Goal: Check status: Check status

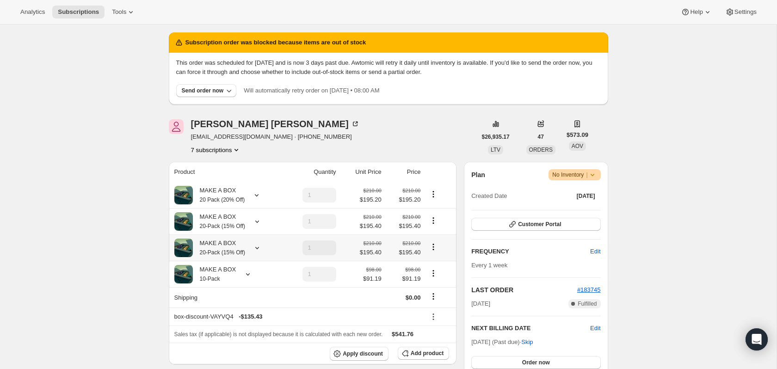
scroll to position [25, 0]
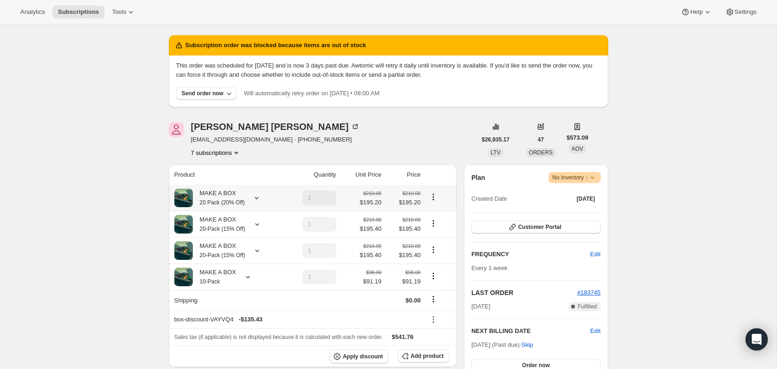
click at [256, 202] on icon at bounding box center [256, 197] width 9 height 9
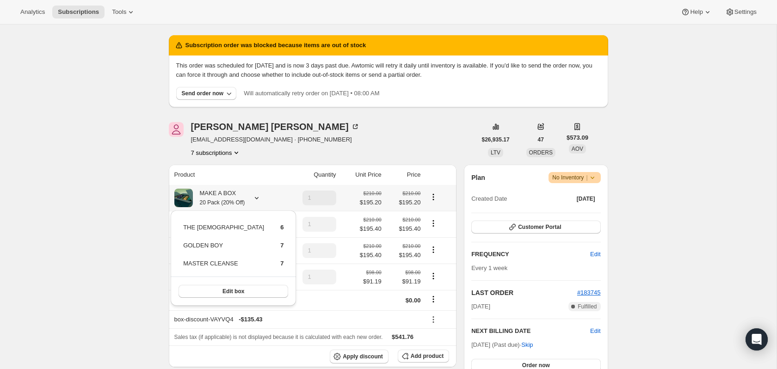
click at [256, 202] on icon at bounding box center [256, 197] width 9 height 9
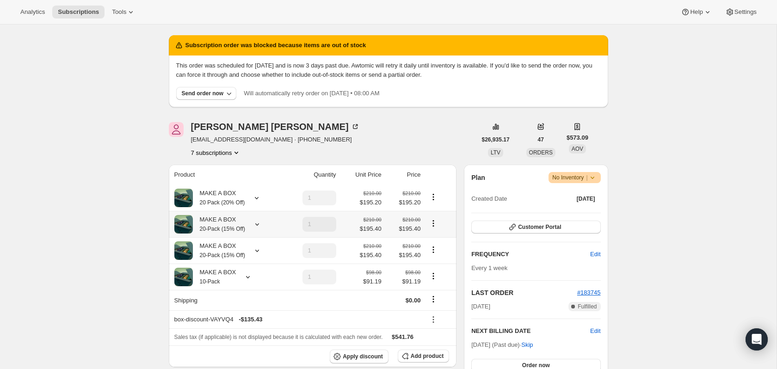
click at [258, 226] on icon at bounding box center [256, 224] width 9 height 9
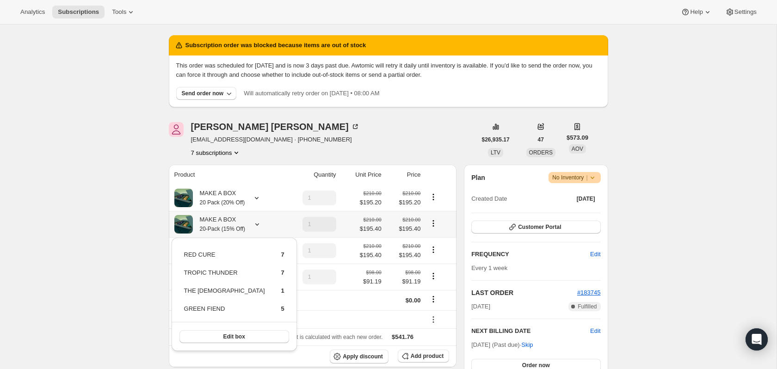
click at [258, 226] on icon at bounding box center [256, 224] width 9 height 9
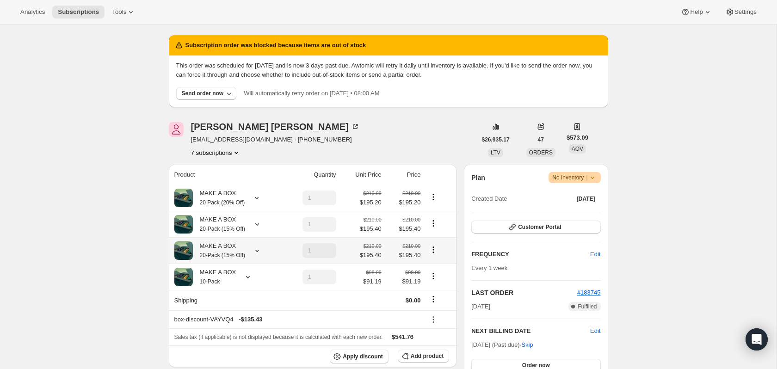
click at [258, 255] on icon at bounding box center [256, 250] width 9 height 9
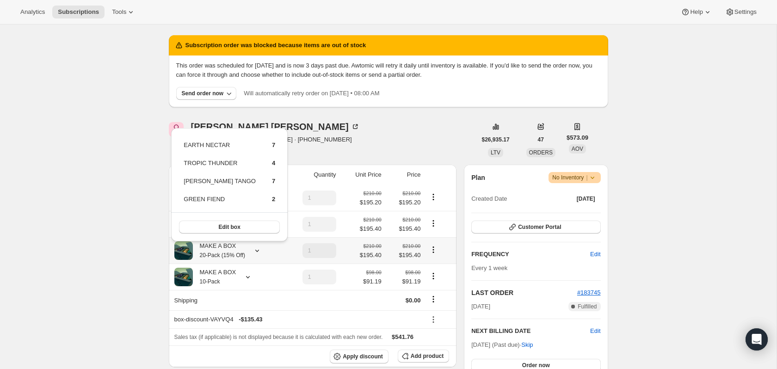
click at [258, 252] on icon at bounding box center [256, 250] width 9 height 9
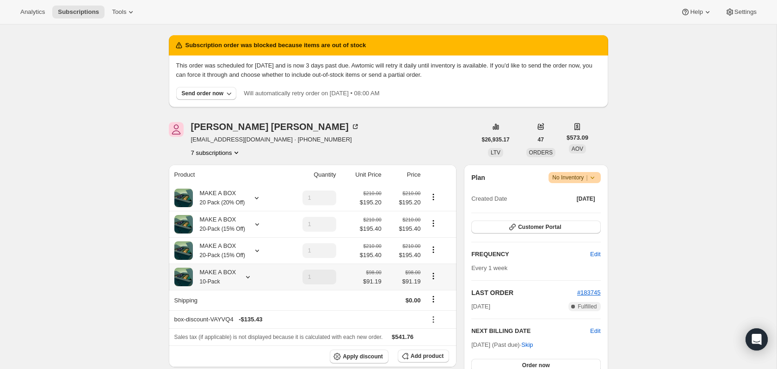
click at [248, 286] on div "MAKE A BOX 10-Pack" at bounding box center [226, 277] width 105 height 18
click at [247, 282] on icon at bounding box center [247, 276] width 9 height 9
click at [248, 247] on div "MAKE A BOX 20-Pack (15% Off)" at bounding box center [226, 250] width 105 height 18
click at [255, 250] on icon at bounding box center [256, 250] width 9 height 9
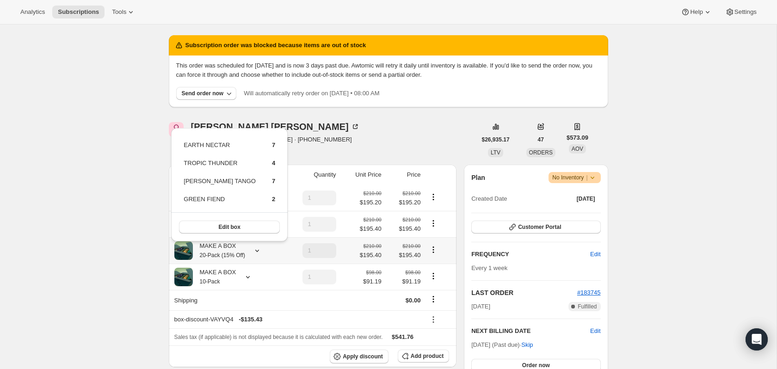
click at [255, 250] on icon at bounding box center [256, 250] width 9 height 9
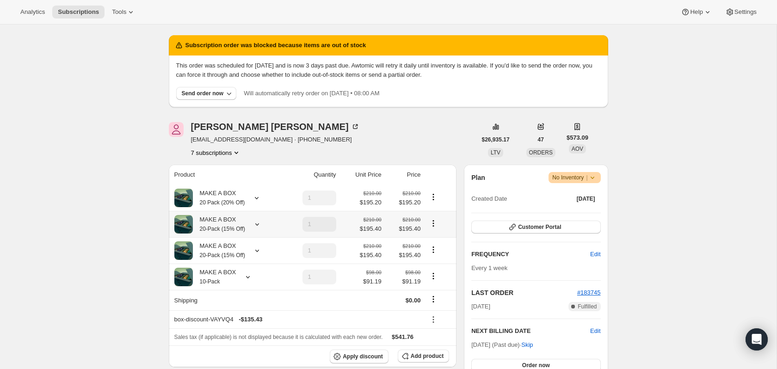
click at [257, 229] on icon at bounding box center [256, 224] width 9 height 9
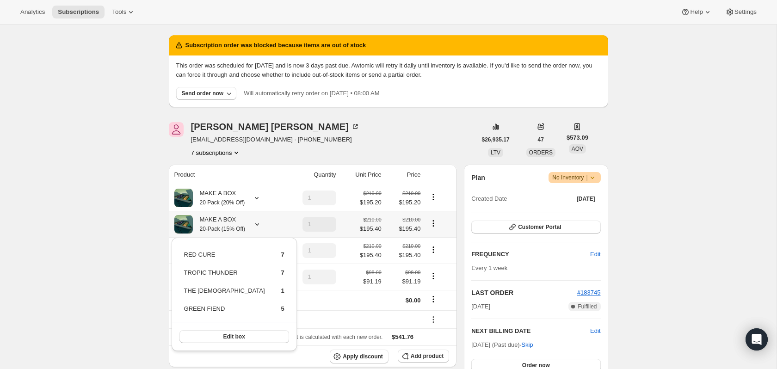
click at [257, 229] on icon at bounding box center [256, 224] width 9 height 9
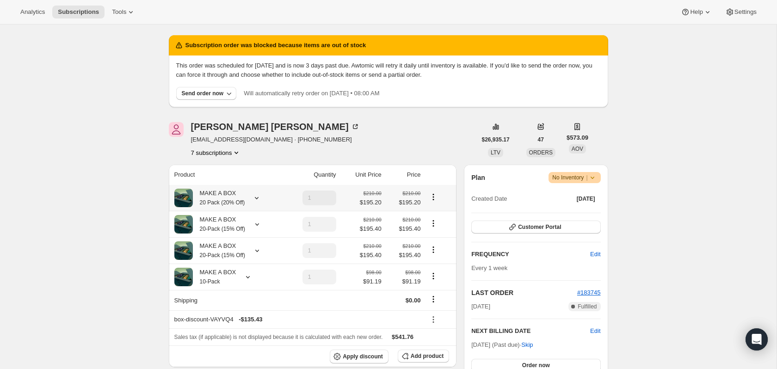
click at [257, 207] on div "MAKE A BOX 20 Pack (20% Off)" at bounding box center [226, 198] width 105 height 18
click at [257, 204] on div "MAKE A BOX 20 Pack (20% Off)" at bounding box center [226, 198] width 105 height 18
click at [257, 200] on icon at bounding box center [256, 197] width 9 height 9
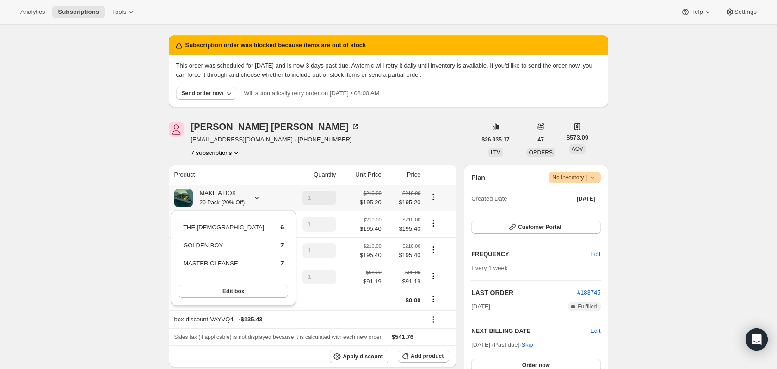
click at [257, 200] on icon at bounding box center [256, 197] width 9 height 9
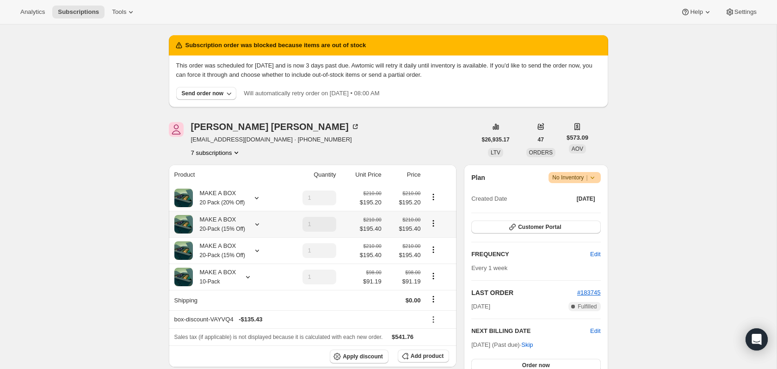
click at [261, 222] on icon at bounding box center [256, 224] width 9 height 9
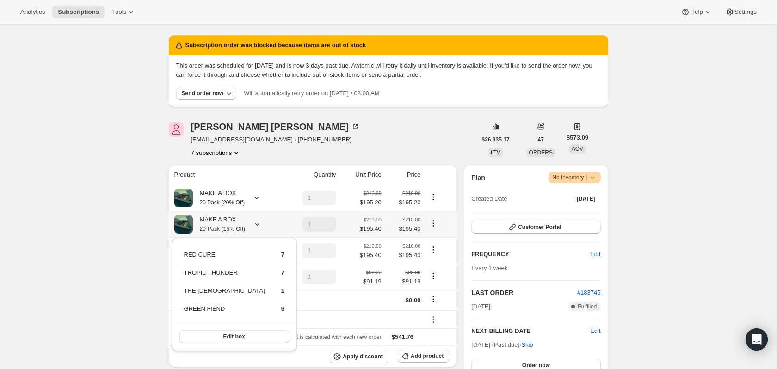
click at [260, 221] on icon at bounding box center [256, 224] width 9 height 9
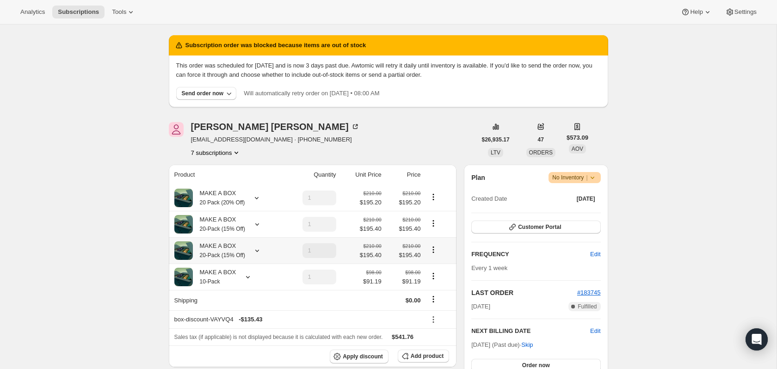
click at [258, 253] on icon at bounding box center [256, 250] width 9 height 9
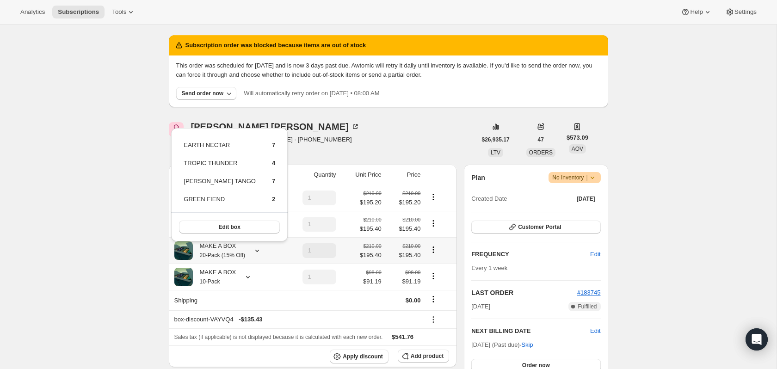
click at [258, 250] on icon at bounding box center [256, 250] width 9 height 9
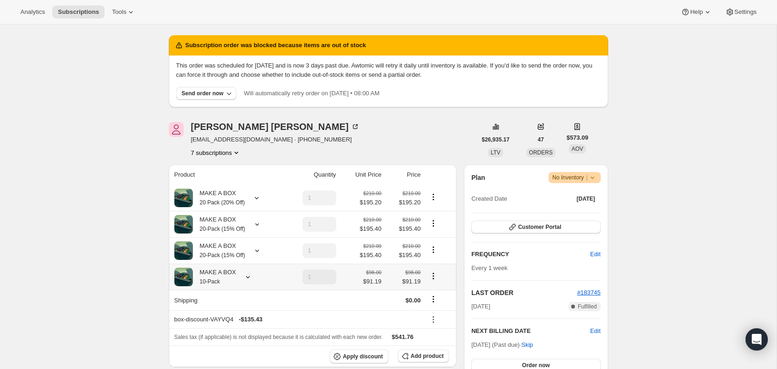
click at [247, 282] on icon at bounding box center [247, 276] width 9 height 9
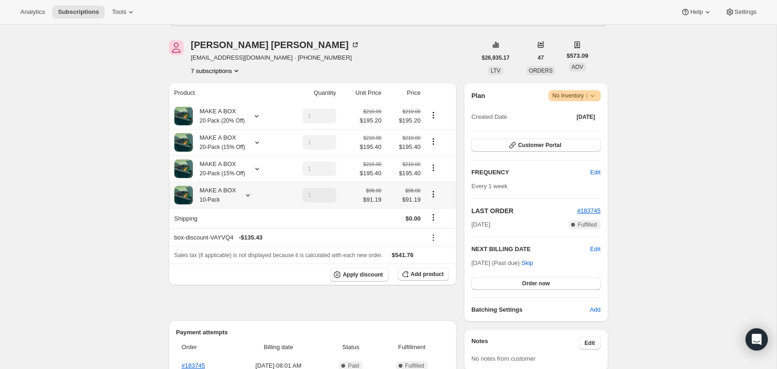
scroll to position [97, 0]
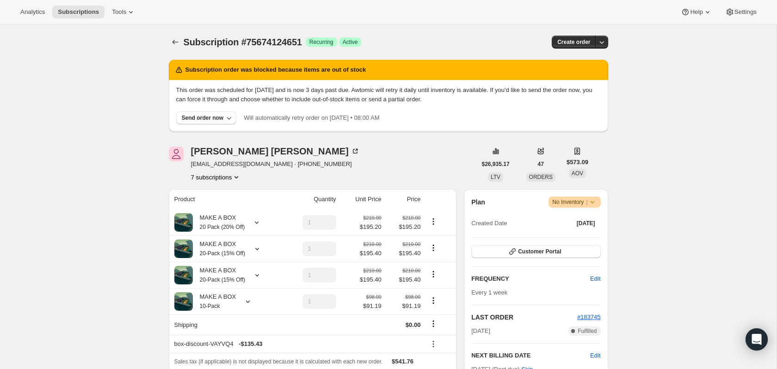
click at [255, 227] on icon at bounding box center [256, 222] width 9 height 9
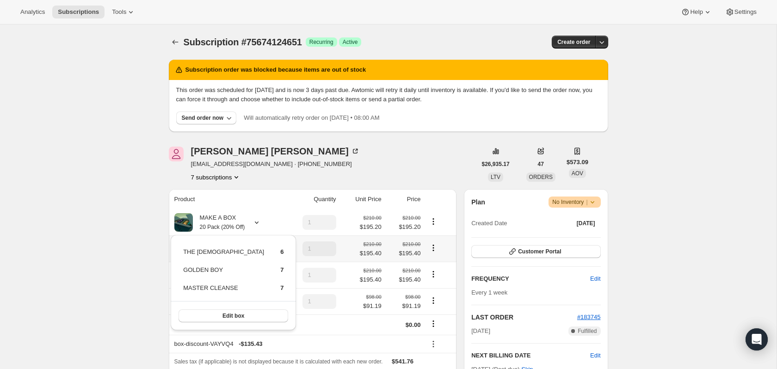
click at [279, 242] on div "MAKE A BOX 20-Pack (15% Off)" at bounding box center [226, 248] width 105 height 18
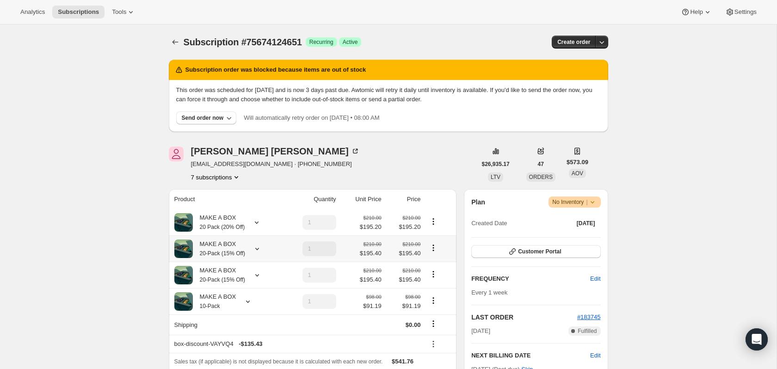
click at [258, 253] on icon at bounding box center [256, 248] width 9 height 9
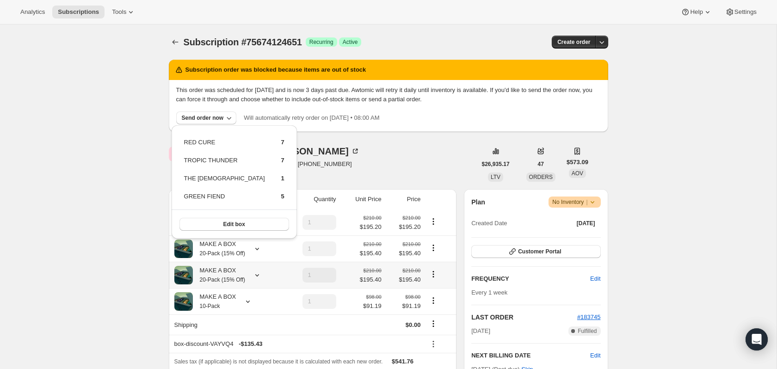
click at [261, 275] on icon at bounding box center [256, 274] width 9 height 9
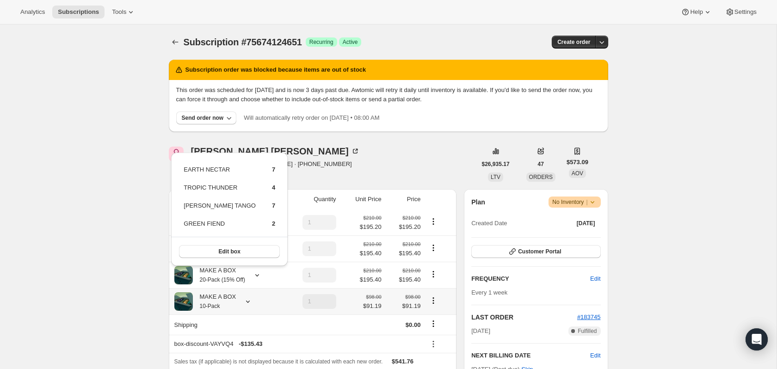
click at [247, 306] on icon at bounding box center [247, 301] width 9 height 9
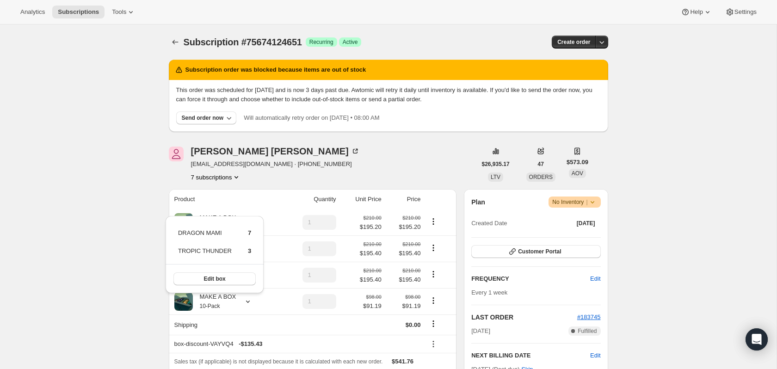
click at [354, 139] on div "Subscription order was blocked because items are out of stock This order was sc…" at bounding box center [388, 100] width 439 height 80
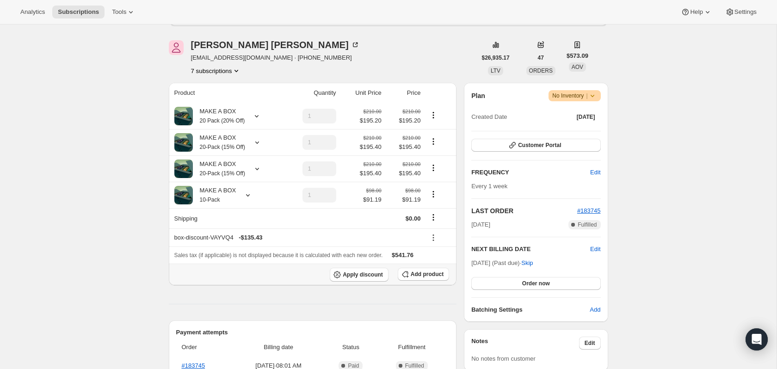
scroll to position [108, 0]
